Goal: Register for event/course

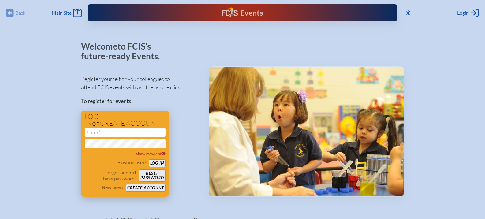
click at [103, 131] on input "email" at bounding box center [125, 132] width 81 height 9
type input "[EMAIL_ADDRESS][DOMAIN_NAME]"
click at [156, 164] on button "Log in" at bounding box center [157, 163] width 17 height 8
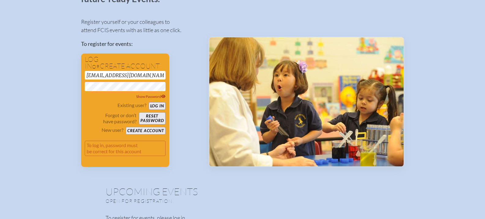
scroll to position [61, 0]
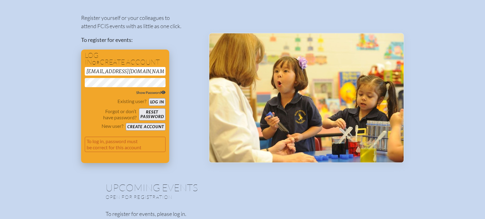
click at [151, 91] on span "Show Password" at bounding box center [150, 92] width 29 height 5
click at [155, 100] on button "Log in" at bounding box center [157, 102] width 17 height 8
click at [151, 114] on button "Reset password" at bounding box center [152, 114] width 26 height 12
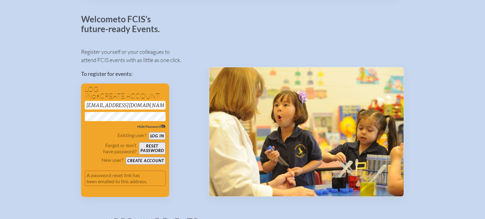
scroll to position [0, 0]
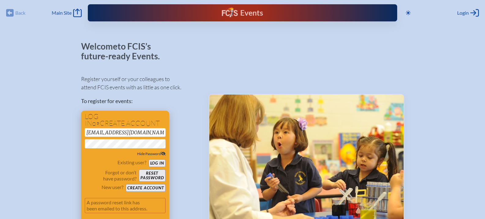
click at [156, 161] on button "Log in" at bounding box center [157, 163] width 17 height 8
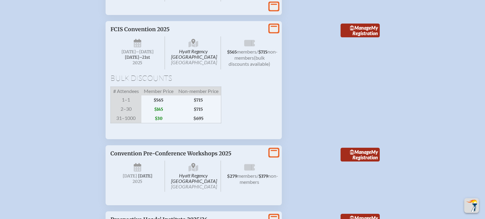
scroll to position [1132, 0]
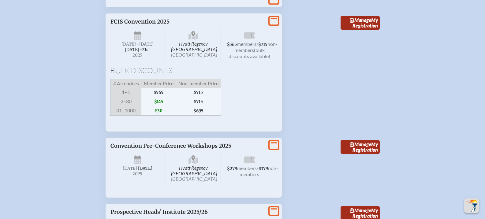
click at [274, 25] on icon at bounding box center [273, 21] width 9 height 8
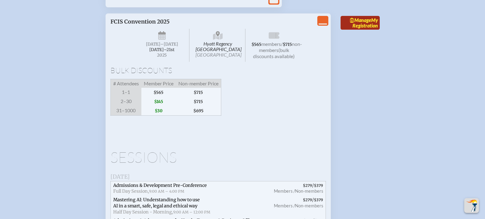
click at [359, 23] on span "Manage" at bounding box center [360, 20] width 21 height 6
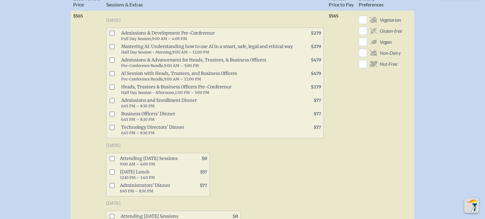
scroll to position [398, 0]
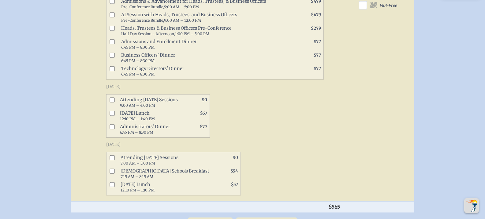
click at [112, 102] on input "checkbox" at bounding box center [111, 99] width 5 height 5
checkbox input "true"
click at [111, 116] on input "checkbox" at bounding box center [111, 113] width 5 height 5
checkbox input "true"
click at [113, 129] on input "checkbox" at bounding box center [111, 126] width 5 height 5
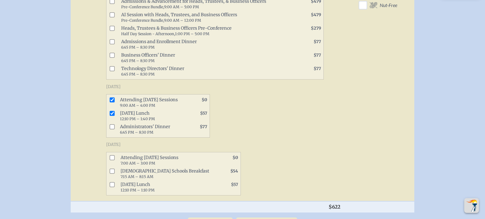
checkbox input "true"
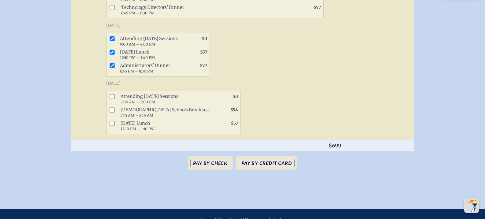
click at [113, 99] on input "checkbox" at bounding box center [111, 96] width 5 height 5
checkbox input "true"
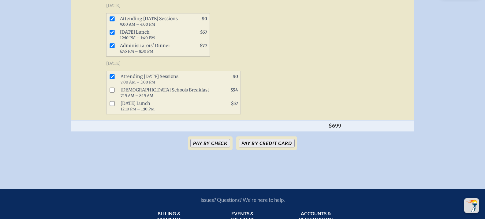
scroll to position [489, 0]
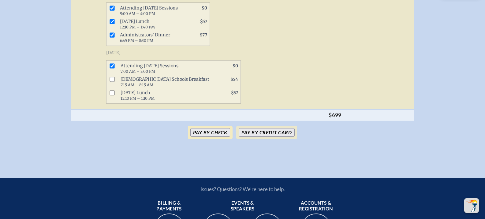
click at [204, 137] on button "Pay by Check" at bounding box center [210, 132] width 40 height 9
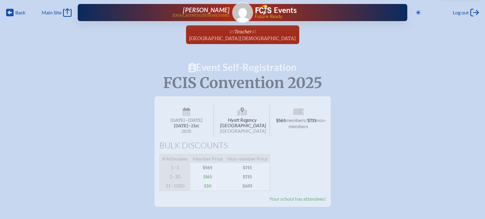
scroll to position [0, 0]
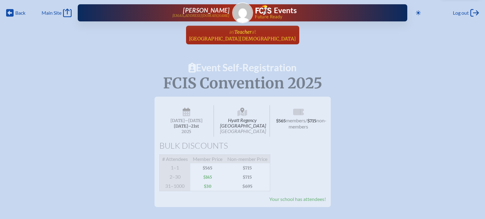
click at [239, 34] on span "Teacher" at bounding box center [242, 32] width 17 height 6
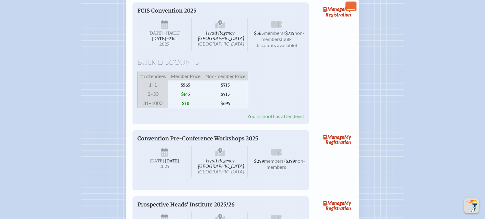
scroll to position [979, 0]
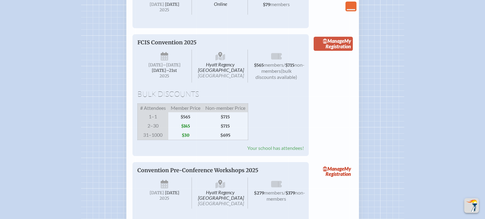
click at [335, 51] on link "Manage My Registration" at bounding box center [332, 44] width 39 height 14
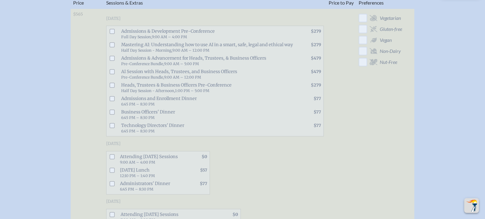
scroll to position [398, 0]
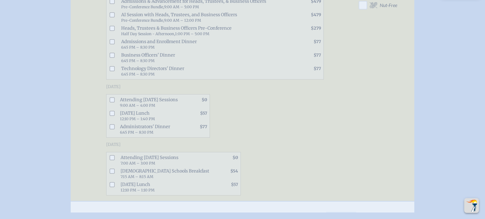
click at [112, 102] on input "checkbox" at bounding box center [111, 99] width 5 height 5
checkbox input "true"
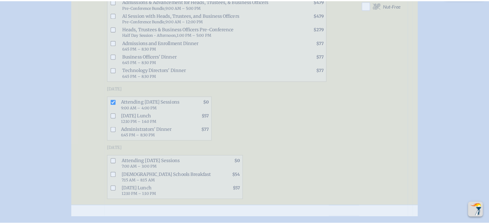
scroll to position [0, 0]
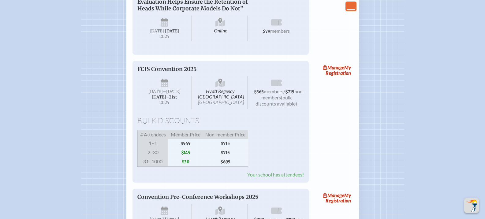
scroll to position [952, 0]
